Goal: Answer question/provide support

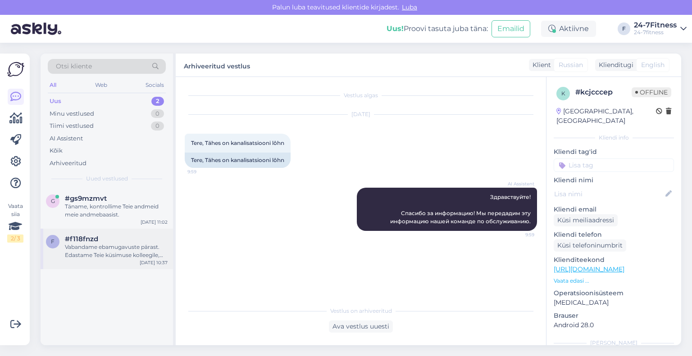
click at [108, 256] on div "Vabandame ebamugavuste pärast. Edastame Teie küsimuse kolleegile, kes saab täps…" at bounding box center [116, 251] width 103 height 16
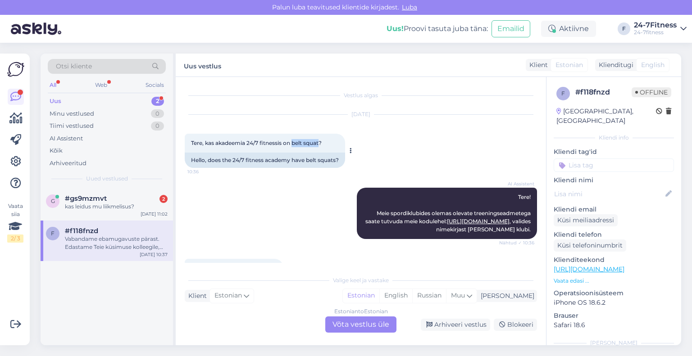
drag, startPoint x: 293, startPoint y: 142, endPoint x: 321, endPoint y: 144, distance: 28.0
click at [321, 144] on span "Tere, kas akadeemia 24/7 fitnessis on belt squat?" at bounding box center [256, 143] width 131 height 7
copy span "belt squat"
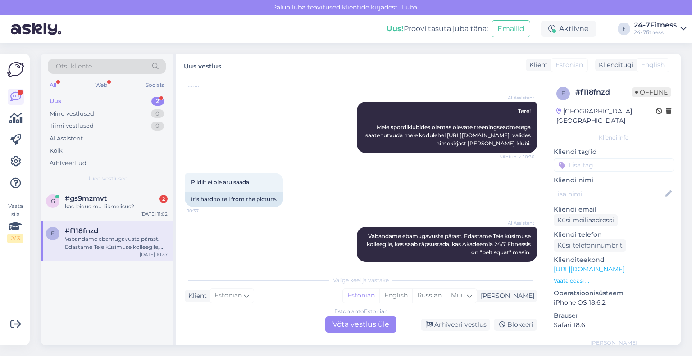
scroll to position [95, 0]
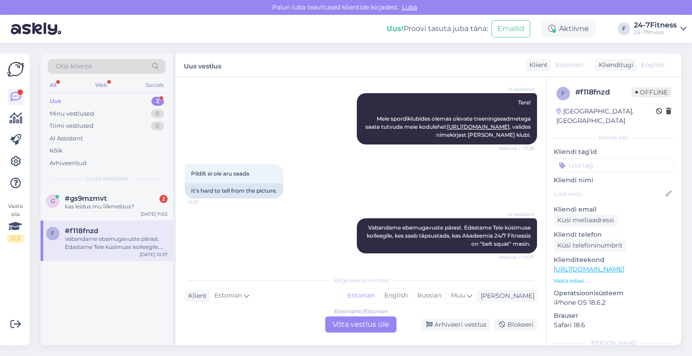
click at [351, 322] on div "Estonian to Estonian Võta vestlus üle" at bounding box center [360, 325] width 71 height 16
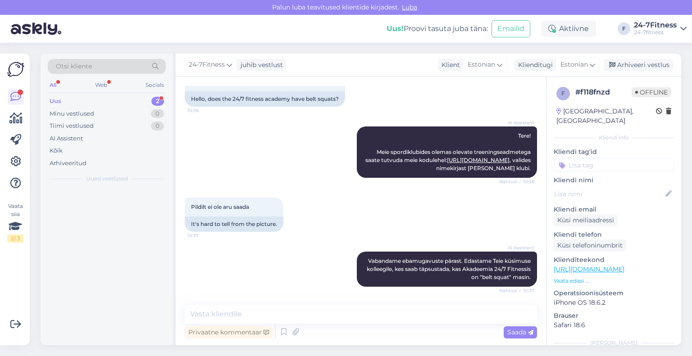
scroll to position [61, 0]
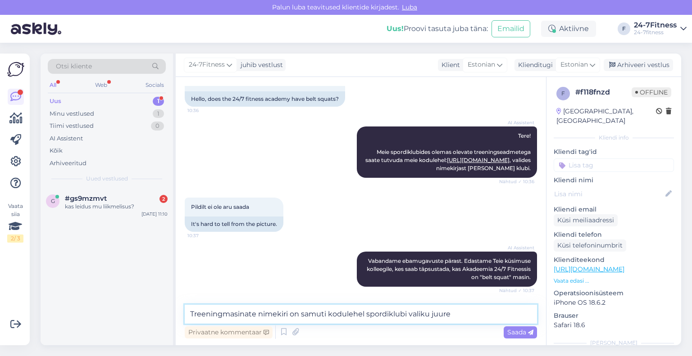
type textarea "Treeningmasinate nimekiri on samuti kodulehel spordiklubi valiku juures"
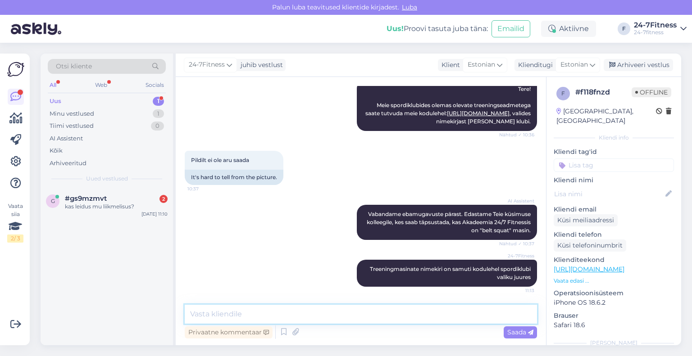
drag, startPoint x: 261, startPoint y: 317, endPoint x: 526, endPoint y: 25, distance: 394.7
click at [636, 64] on div "Arhiveeri vestlus" at bounding box center [637, 65] width 69 height 12
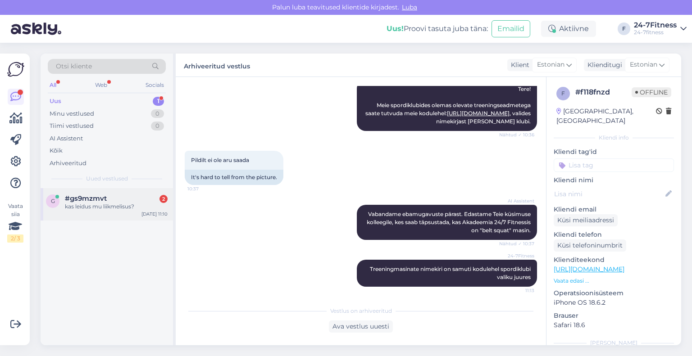
click at [95, 216] on div "g #gs9mzmvt 2 kas leidus mu liikmelisus? [DATE] 11:10" at bounding box center [107, 204] width 132 height 32
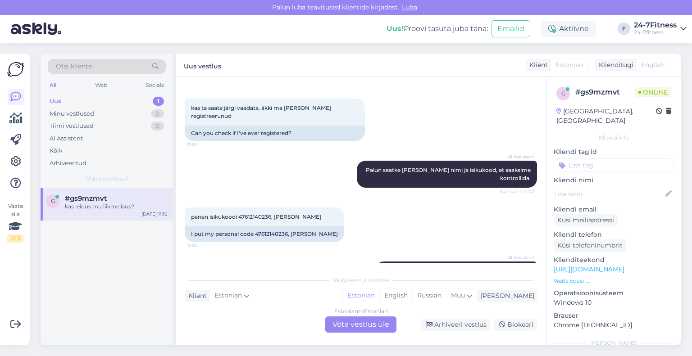
scroll to position [540, 0]
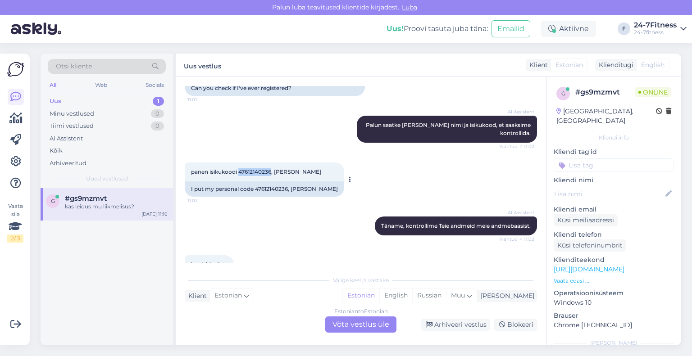
drag, startPoint x: 240, startPoint y: 171, endPoint x: 272, endPoint y: 177, distance: 32.1
click at [272, 177] on div "panen isikukoodi 47612140236, [PERSON_NAME] 11:02" at bounding box center [264, 172] width 159 height 19
copy span "47612140236"
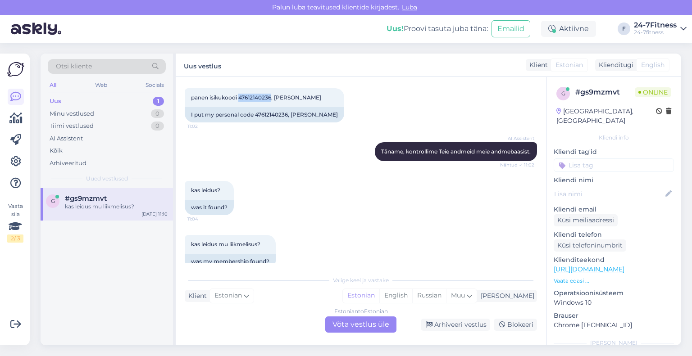
scroll to position [630, 0]
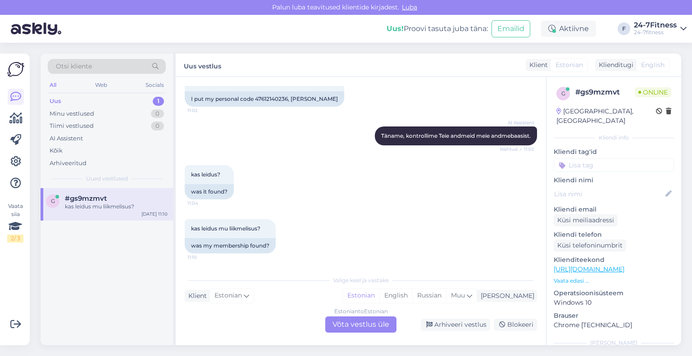
drag, startPoint x: 342, startPoint y: 335, endPoint x: 346, endPoint y: 326, distance: 9.7
click at [343, 335] on div "Vestlus algas [DATE] Tere, [PERSON_NAME] ühe korra pääsme, kas [PERSON_NAME] kl…" at bounding box center [361, 211] width 370 height 268
click at [346, 324] on div "Estonian to Estonian Võta vestlus üle" at bounding box center [360, 325] width 71 height 16
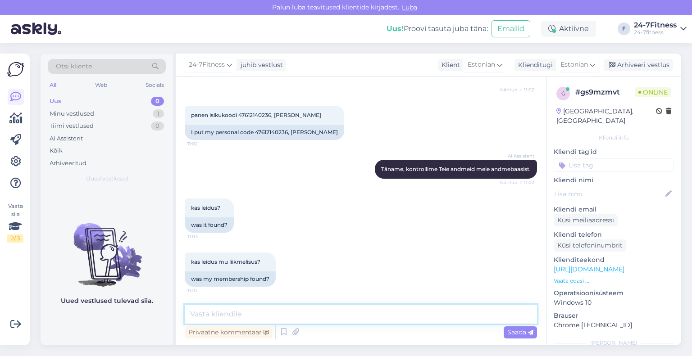
click at [278, 319] on textarea at bounding box center [361, 314] width 352 height 19
drag, startPoint x: 292, startPoint y: 128, endPoint x: 327, endPoint y: 134, distance: 36.0
click at [327, 134] on div "I put my personal code 47612140236, [PERSON_NAME]" at bounding box center [264, 132] width 159 height 15
copy div "[PERSON_NAME]"
click at [408, 318] on textarea "Sellise isikukoodiga kasutajat meie andmebaasis ei ole" at bounding box center [361, 314] width 352 height 19
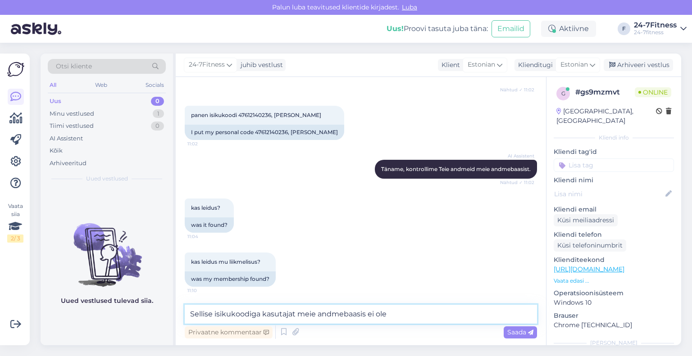
type textarea "Sellise isikukoodiga kasutajat meie andmebaasis ei ole."
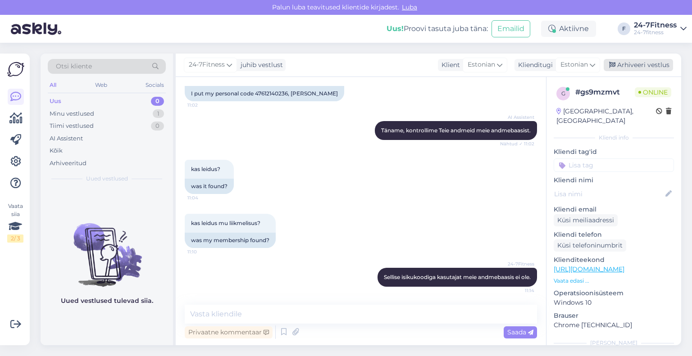
click at [641, 63] on div "Arhiveeri vestlus" at bounding box center [637, 65] width 69 height 12
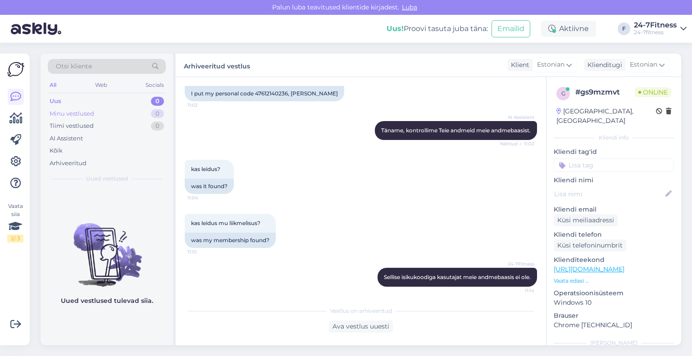
click at [86, 111] on div "Minu vestlused" at bounding box center [72, 113] width 45 height 9
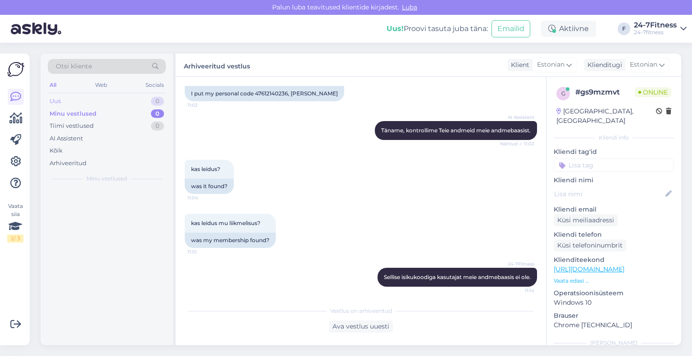
click at [83, 100] on div "Uus 0" at bounding box center [107, 101] width 118 height 13
